Goal: Contribute content

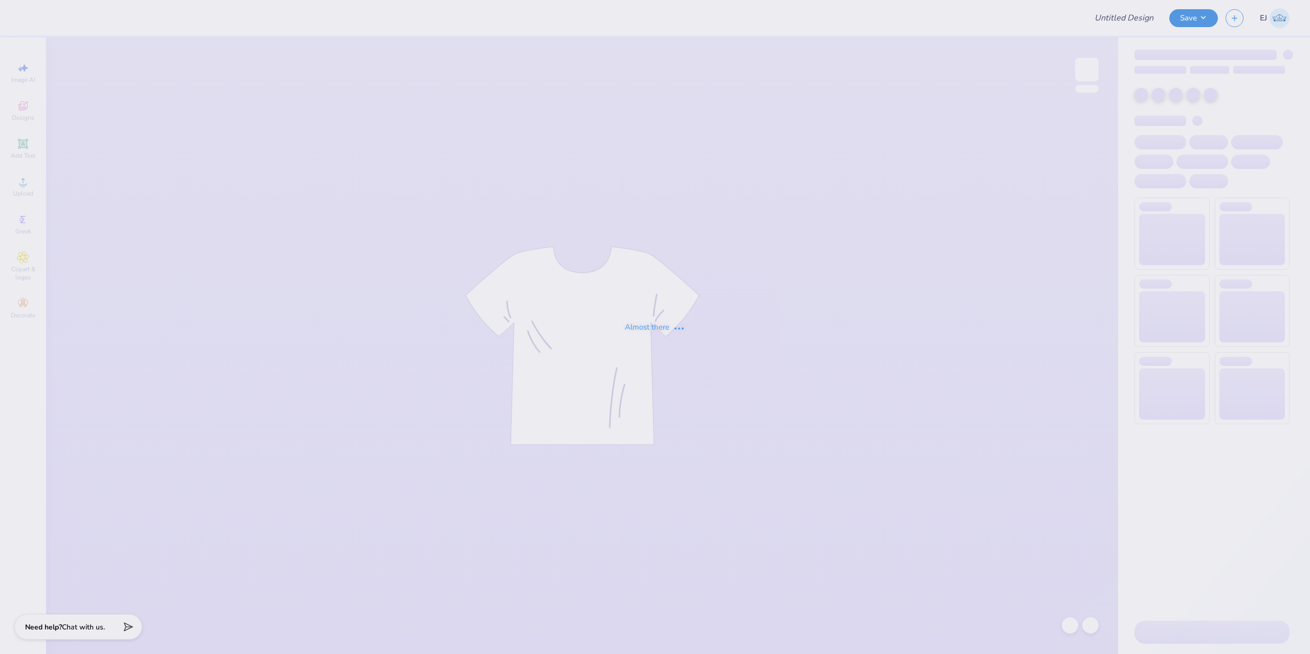
type input "Tri sig x pi [PERSON_NAME] 2025"
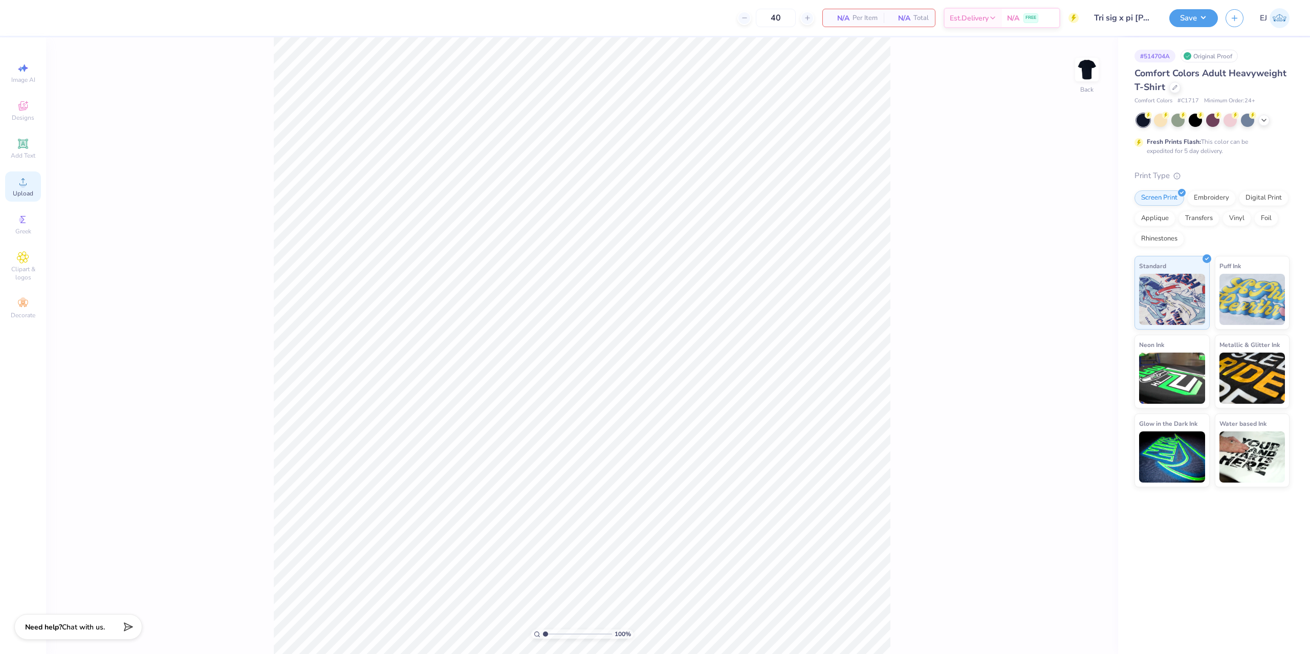
click at [26, 185] on icon at bounding box center [23, 181] width 12 height 12
click at [30, 194] on span "Upload" at bounding box center [23, 193] width 20 height 8
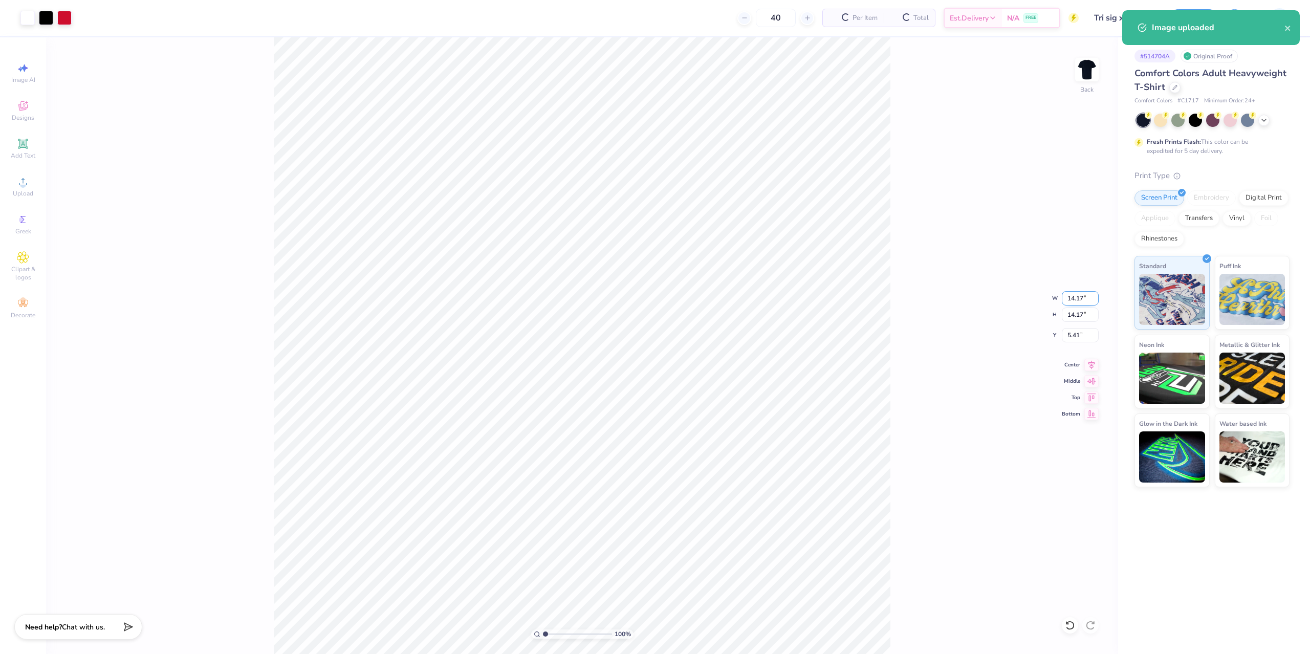
click at [1078, 297] on input "14.17" at bounding box center [1080, 298] width 37 height 14
type input "12.50"
type input "3.00"
click at [1083, 302] on input "12.50" at bounding box center [1080, 298] width 37 height 14
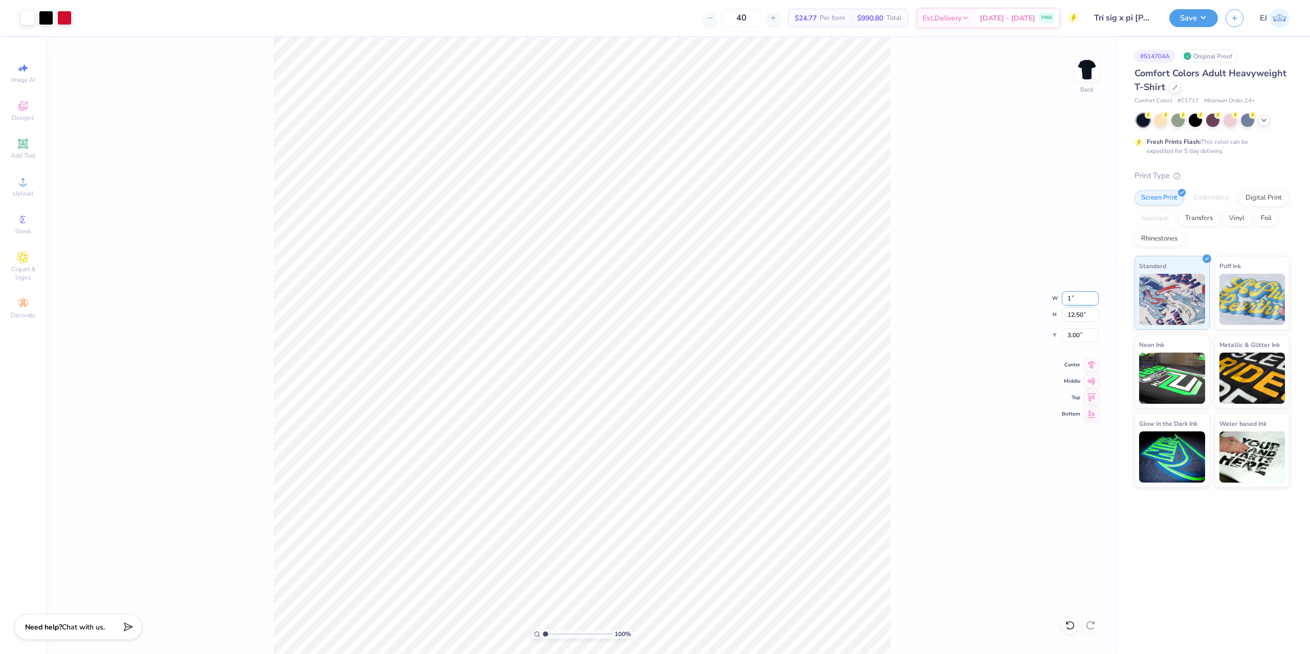
type input "10"
type input "10.00"
type input "3.00"
click at [1195, 21] on button "Save" at bounding box center [1193, 17] width 49 height 18
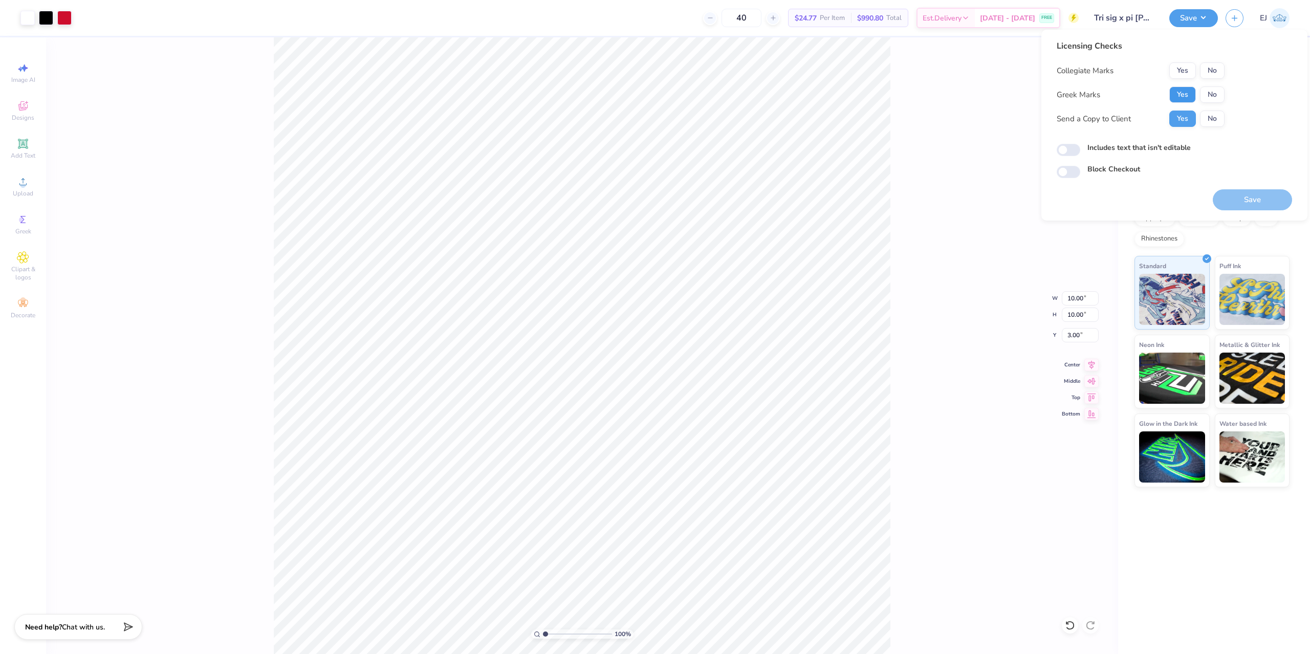
click at [1189, 92] on button "Yes" at bounding box center [1182, 94] width 27 height 16
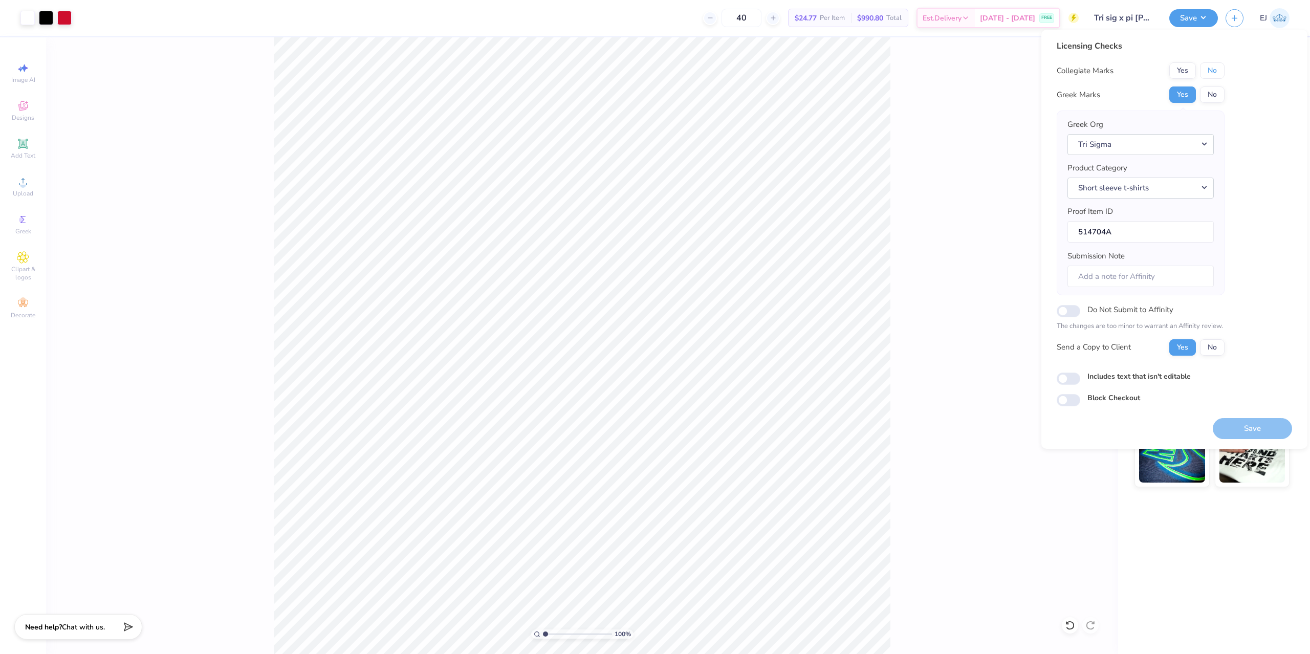
click at [1213, 73] on button "No" at bounding box center [1212, 70] width 25 height 16
drag, startPoint x: 1248, startPoint y: 423, endPoint x: 1246, endPoint y: 431, distance: 8.3
click at [1248, 424] on button "Save" at bounding box center [1252, 428] width 79 height 21
